Goal: Information Seeking & Learning: Check status

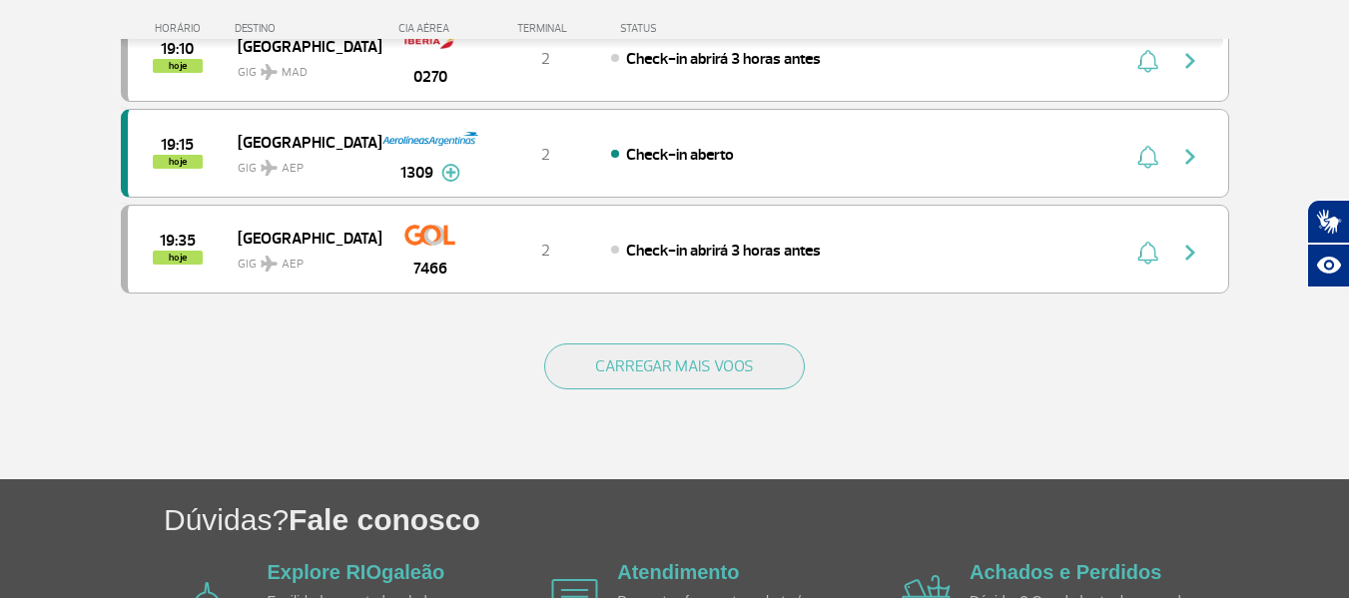
scroll to position [1997, 0]
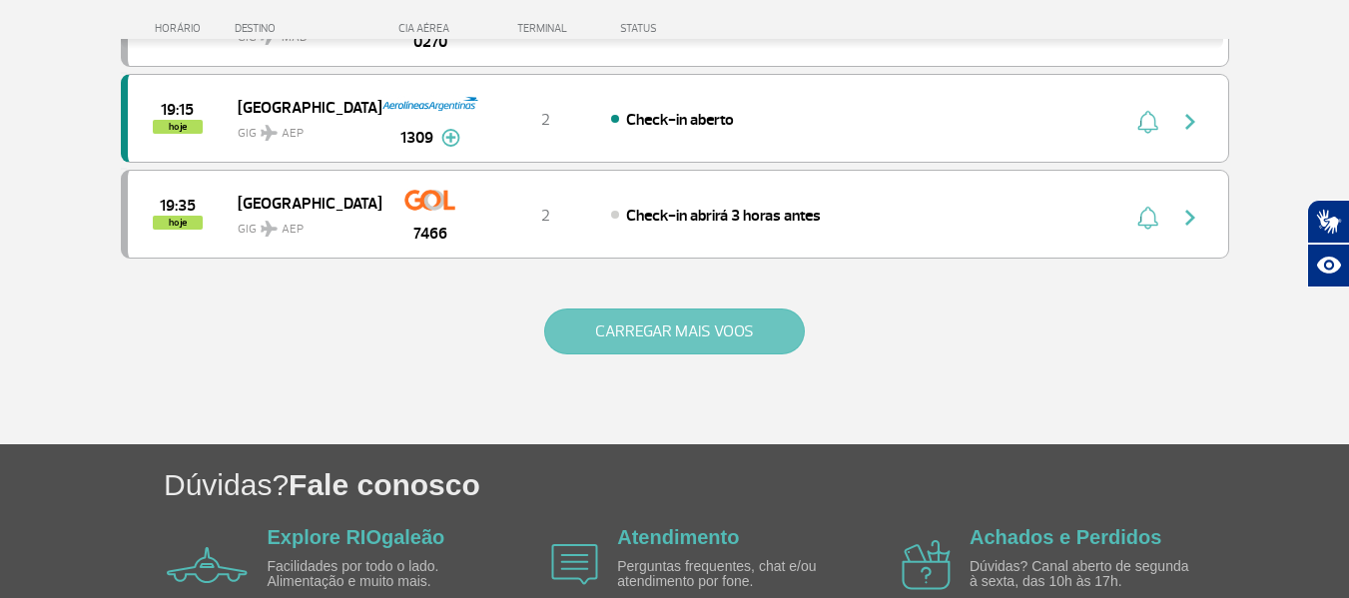
click at [635, 335] on button "CARREGAR MAIS VOOS" at bounding box center [674, 332] width 261 height 46
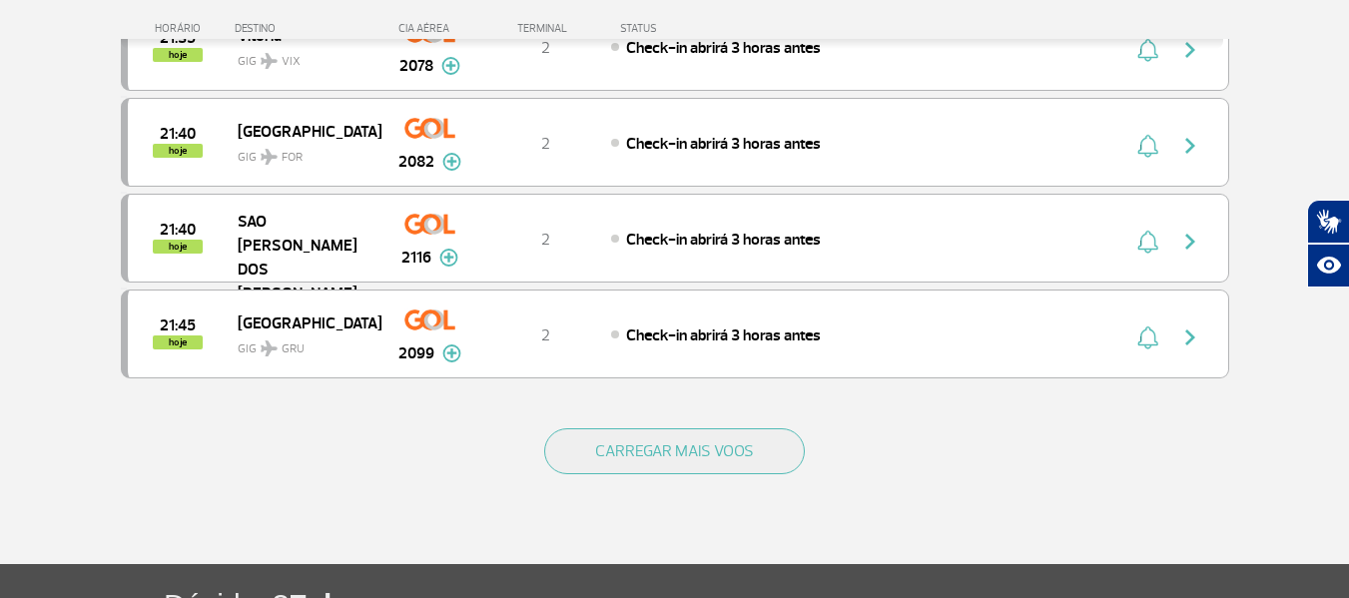
scroll to position [3894, 0]
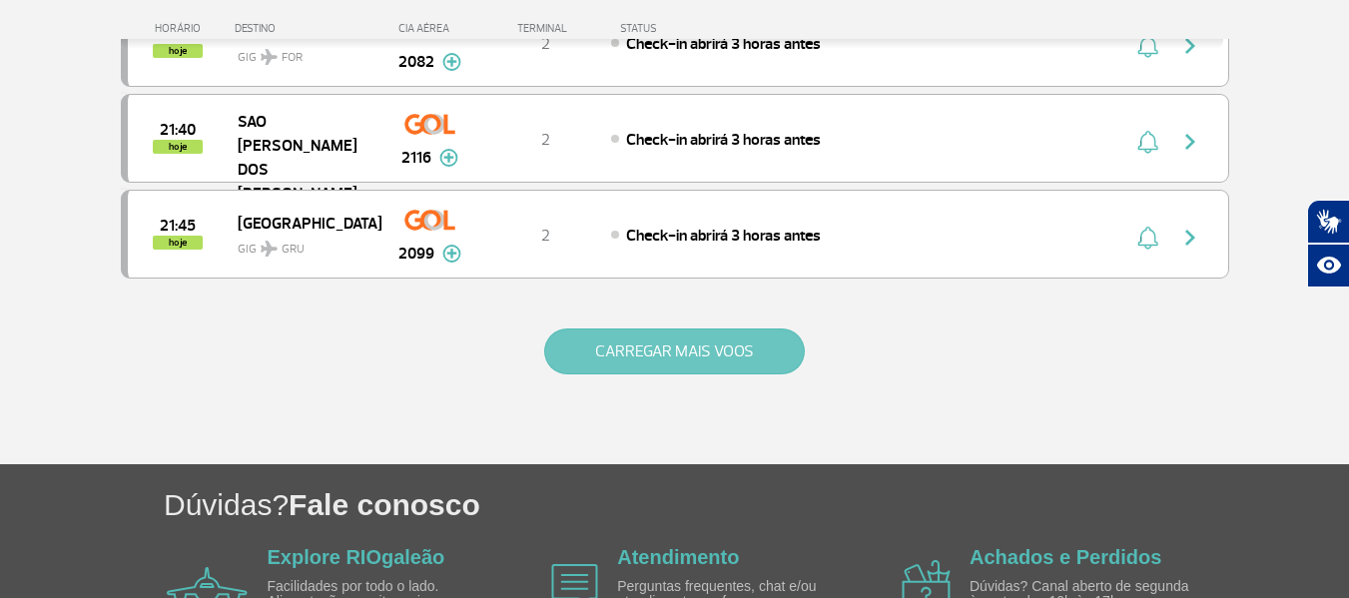
click at [725, 348] on button "CARREGAR MAIS VOOS" at bounding box center [674, 352] width 261 height 46
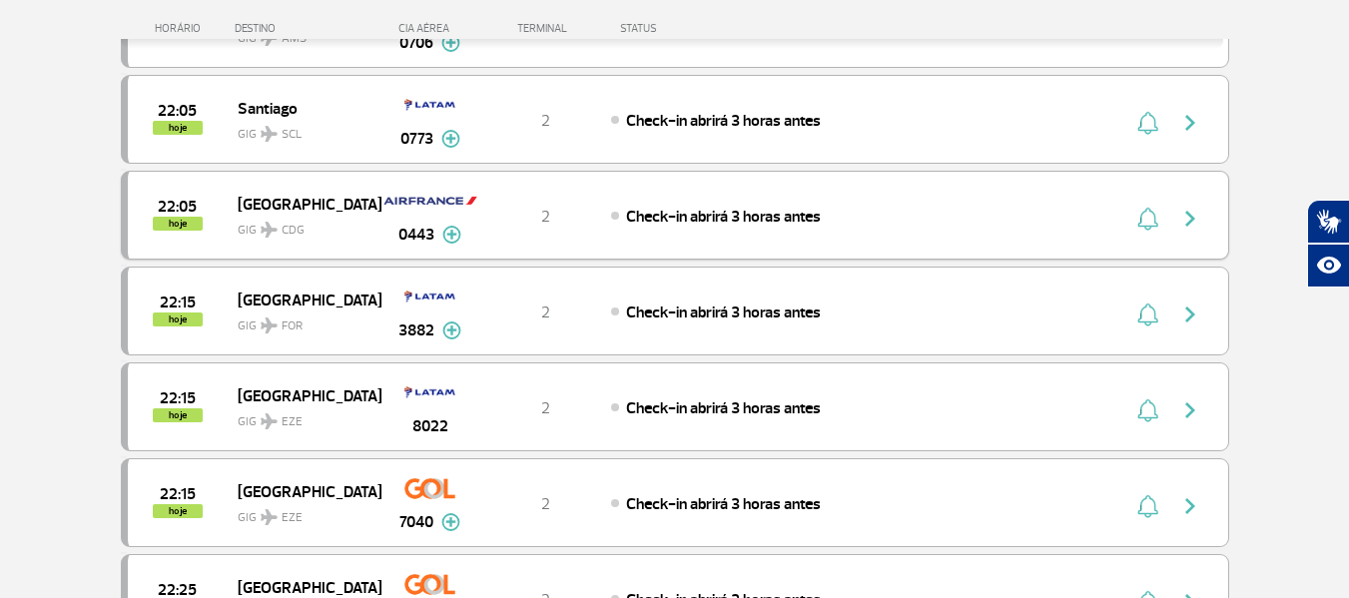
scroll to position [4393, 0]
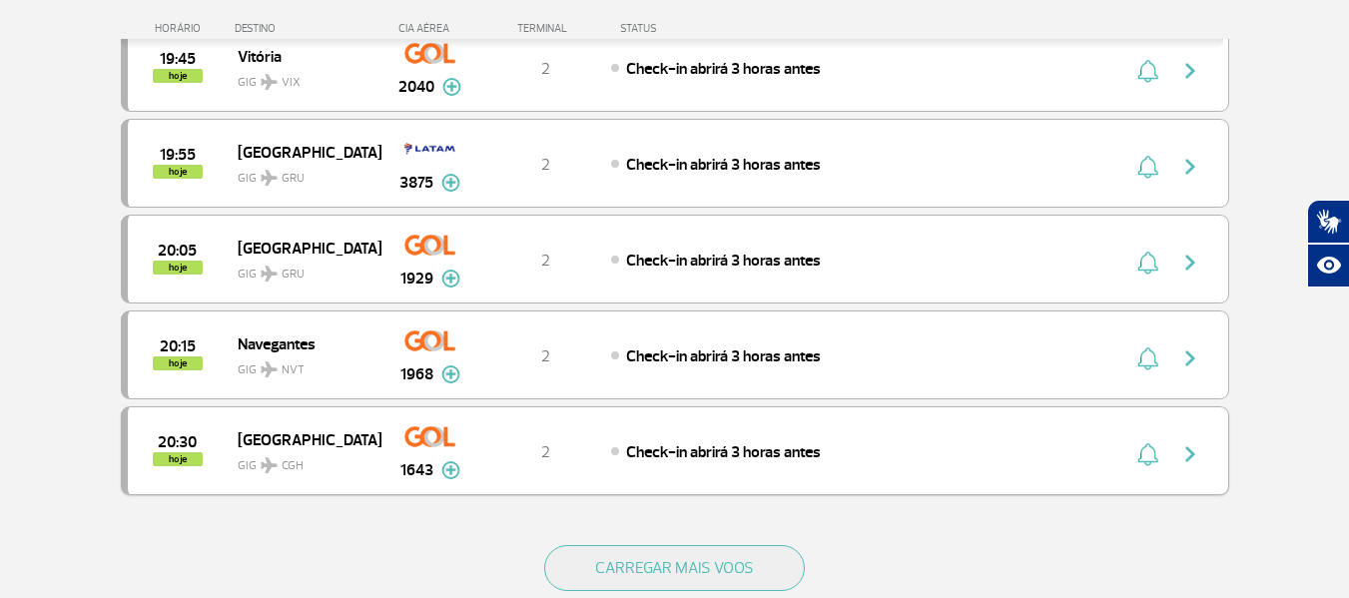
scroll to position [1797, 0]
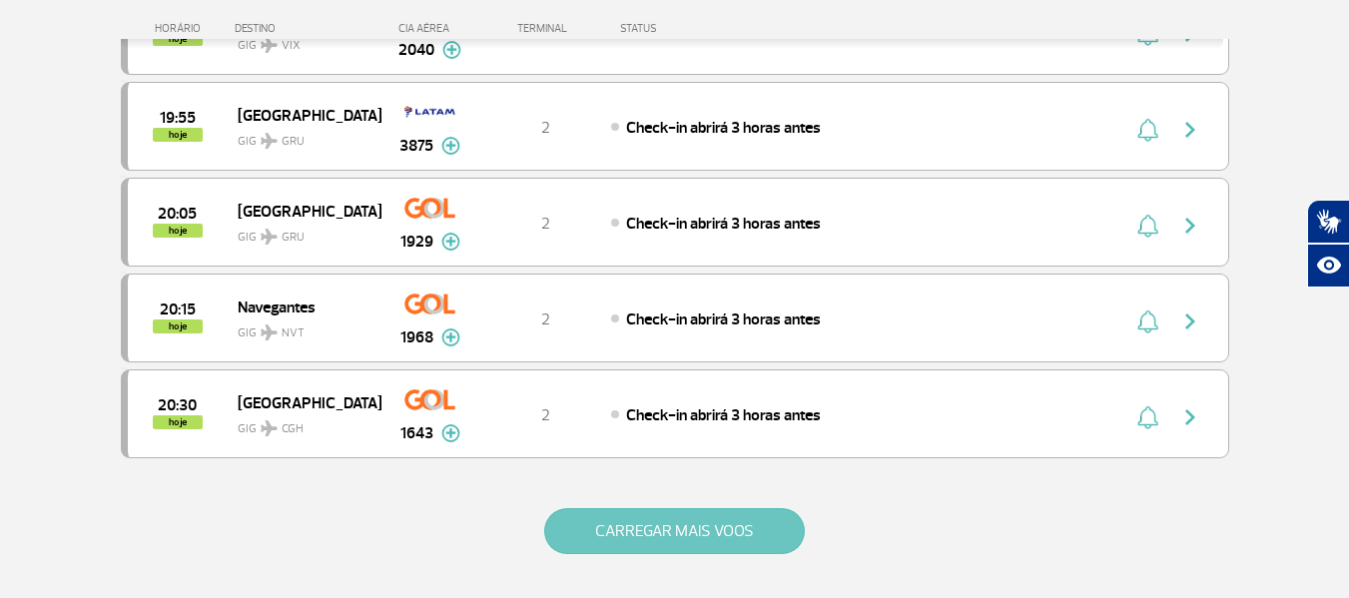
click at [721, 532] on button "CARREGAR MAIS VOOS" at bounding box center [674, 531] width 261 height 46
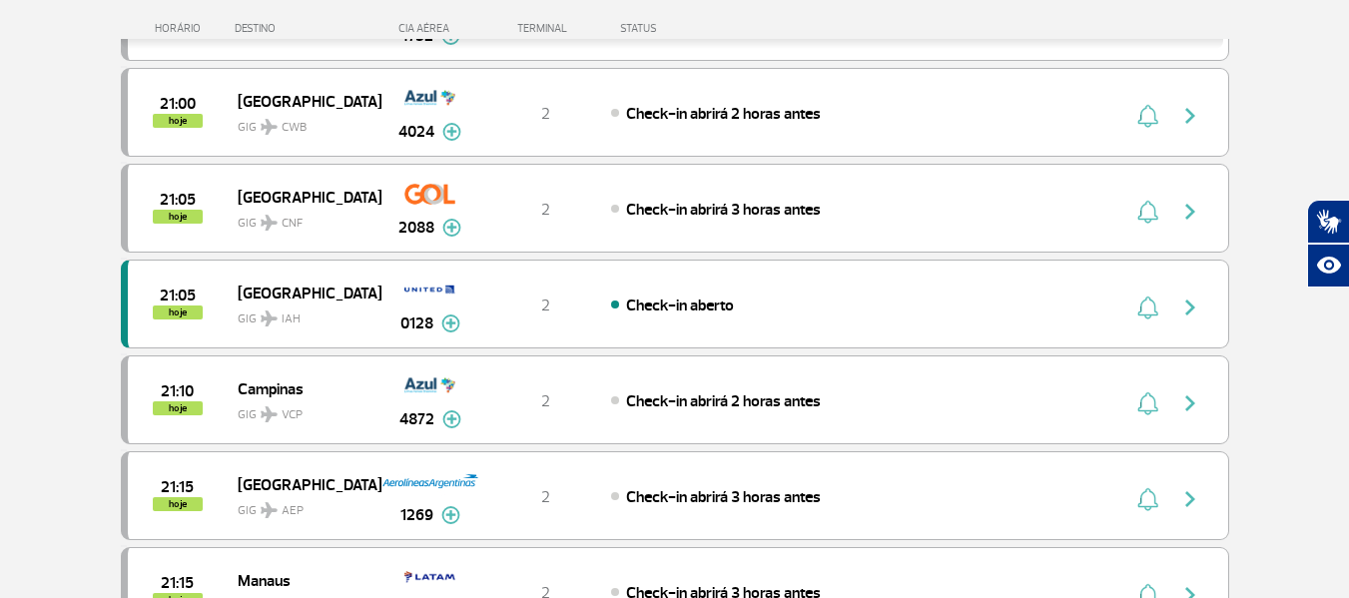
scroll to position [2396, 0]
